Goal: Information Seeking & Learning: Learn about a topic

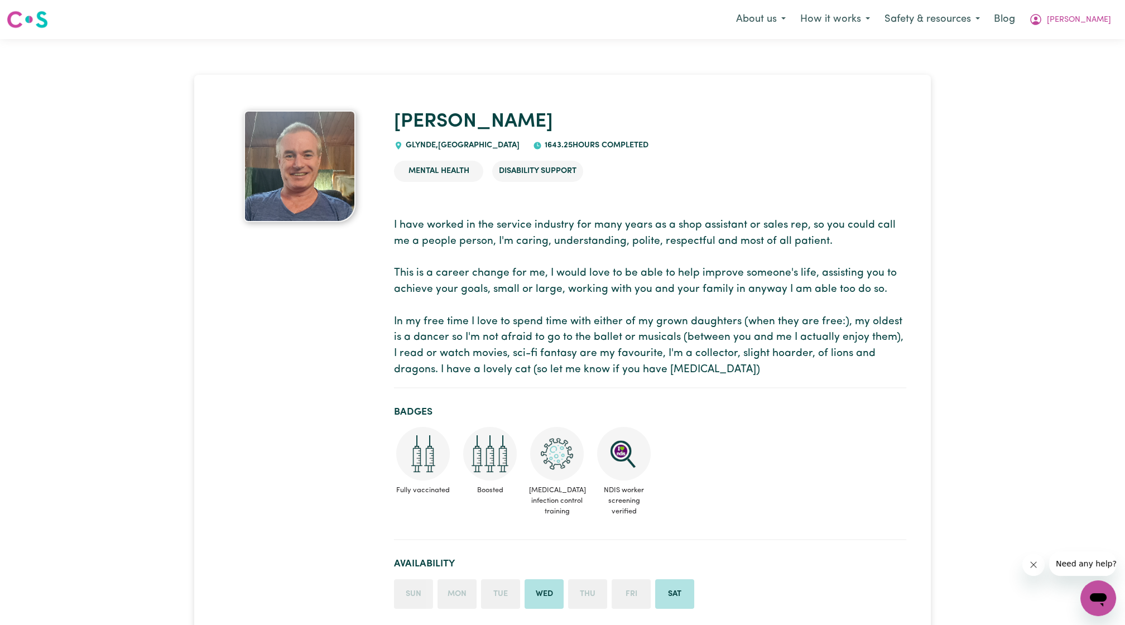
click at [708, 238] on p "I have worked in the service industry for many years as a shop assistant or sal…" at bounding box center [650, 298] width 512 height 161
